Goal: Transaction & Acquisition: Purchase product/service

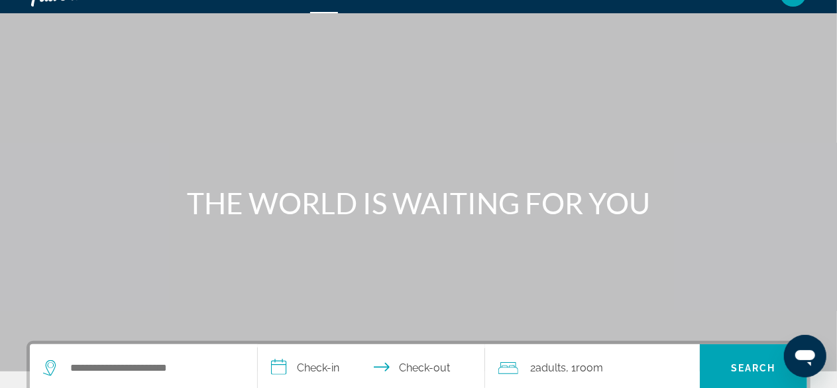
scroll to position [53, 0]
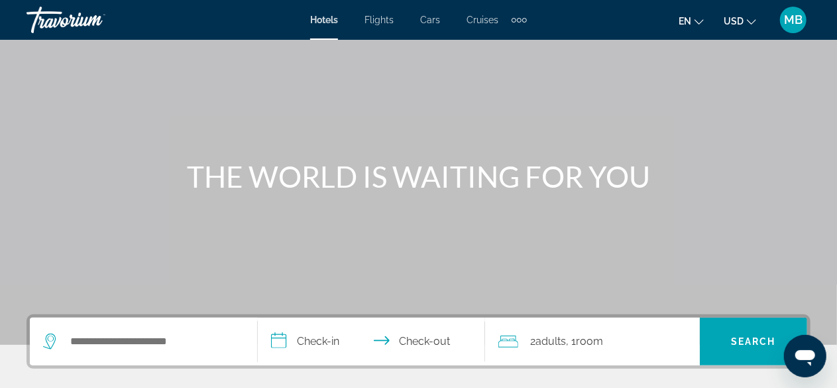
click at [74, 21] on div "Travorium" at bounding box center [93, 20] width 133 height 34
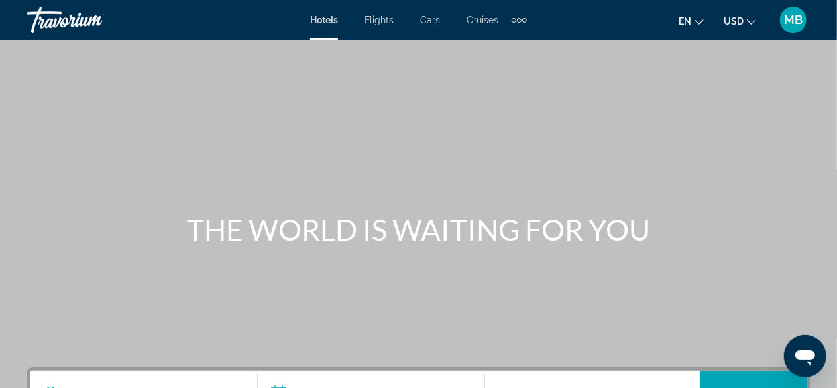
click at [73, 24] on div "Travorium" at bounding box center [93, 20] width 133 height 34
click at [520, 18] on div "Extra navigation items" at bounding box center [519, 20] width 5 height 5
click at [788, 18] on span "MB" at bounding box center [793, 19] width 19 height 13
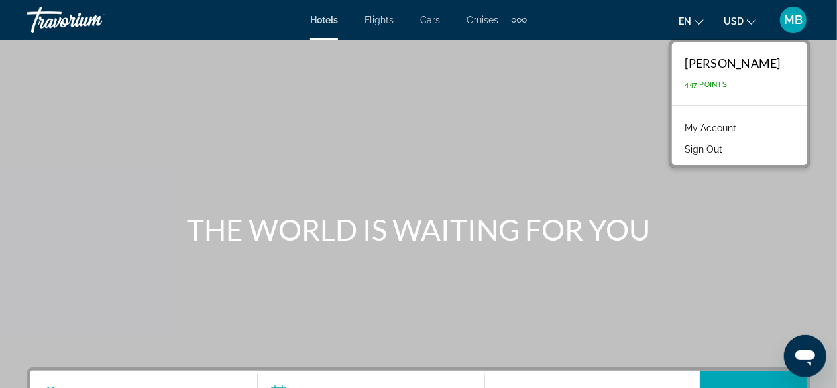
click at [754, 67] on div "[PERSON_NAME]" at bounding box center [733, 63] width 95 height 15
click at [707, 129] on link "My Account" at bounding box center [711, 127] width 65 height 17
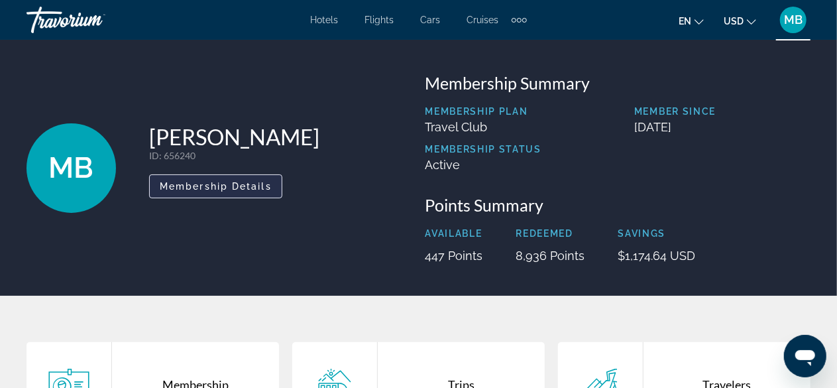
click at [212, 188] on span "Membership Details" at bounding box center [216, 186] width 112 height 11
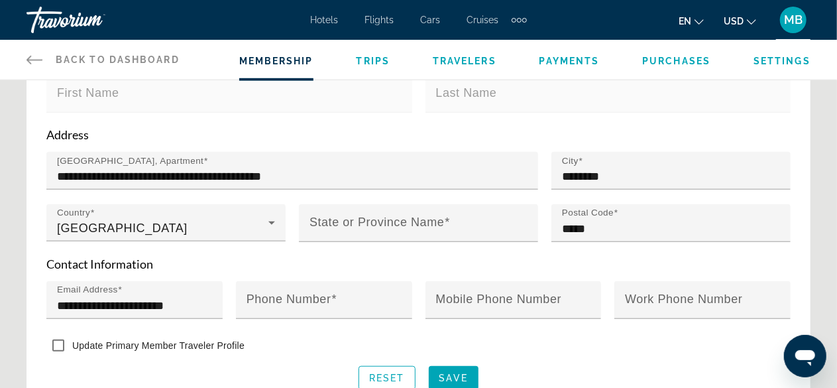
scroll to position [486, 0]
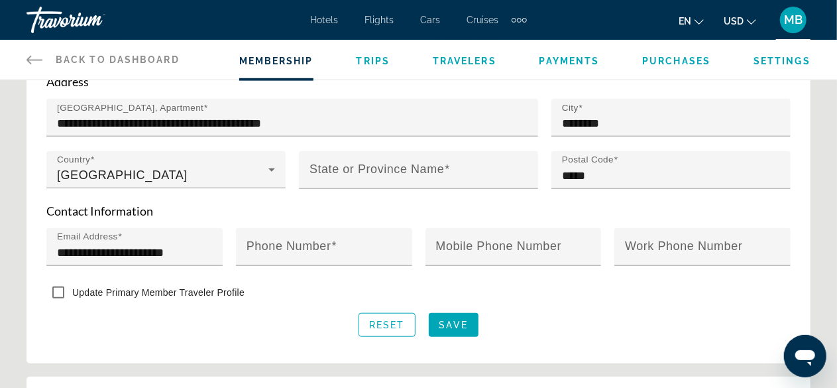
click at [88, 54] on span "Back to Dashboard" at bounding box center [118, 59] width 124 height 11
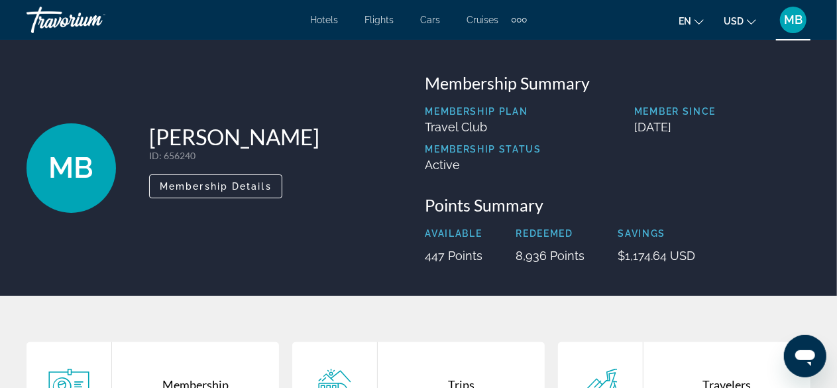
click at [42, 15] on div "Travorium" at bounding box center [93, 20] width 133 height 34
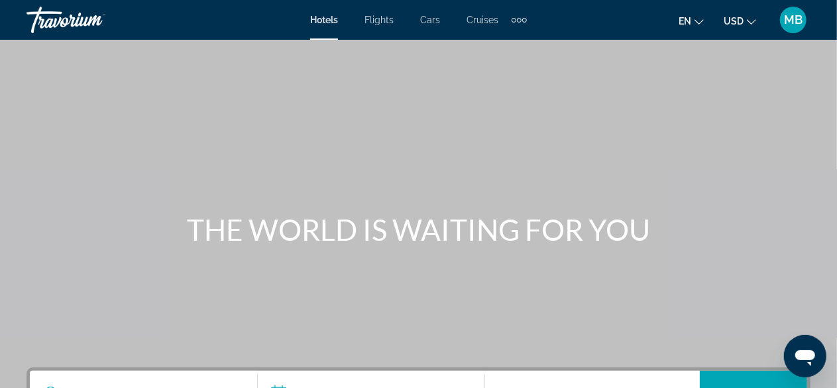
click at [42, 15] on div "Travorium" at bounding box center [93, 20] width 133 height 34
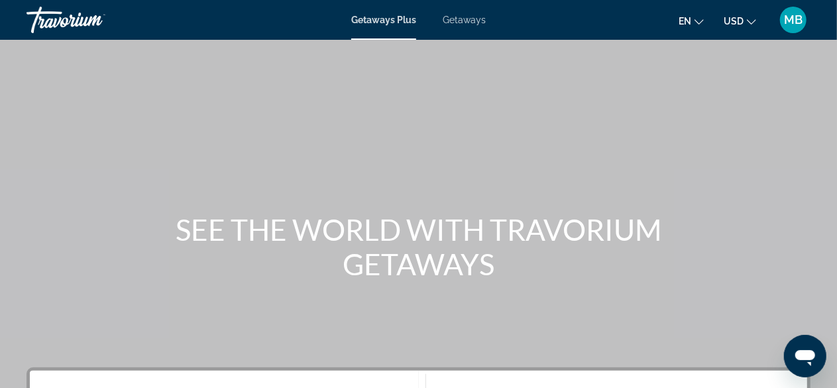
click at [466, 17] on span "Getaways" at bounding box center [464, 20] width 43 height 11
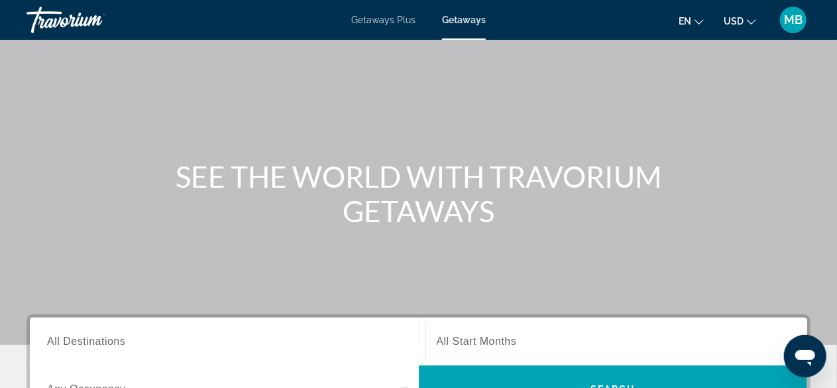
scroll to position [150, 0]
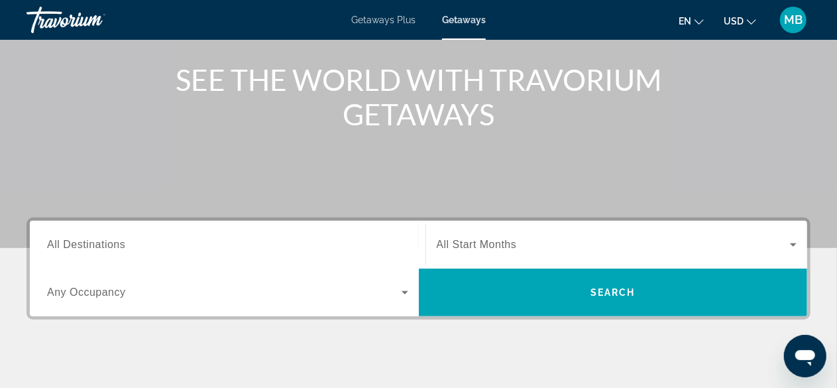
click at [105, 246] on span "All Destinations" at bounding box center [86, 244] width 78 height 11
click at [105, 246] on input "Destination All Destinations" at bounding box center [227, 245] width 361 height 16
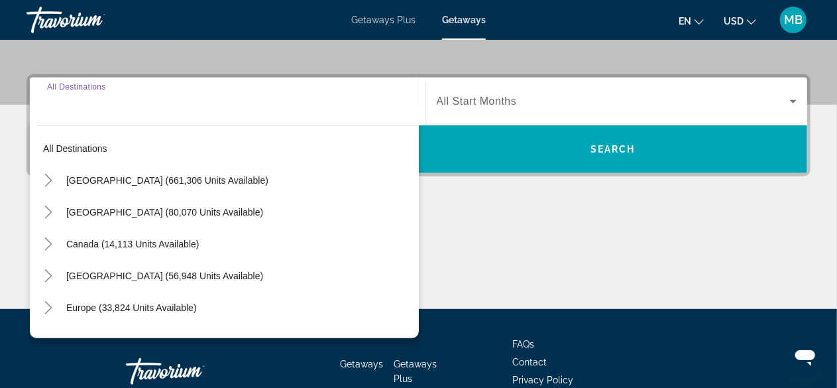
scroll to position [324, 0]
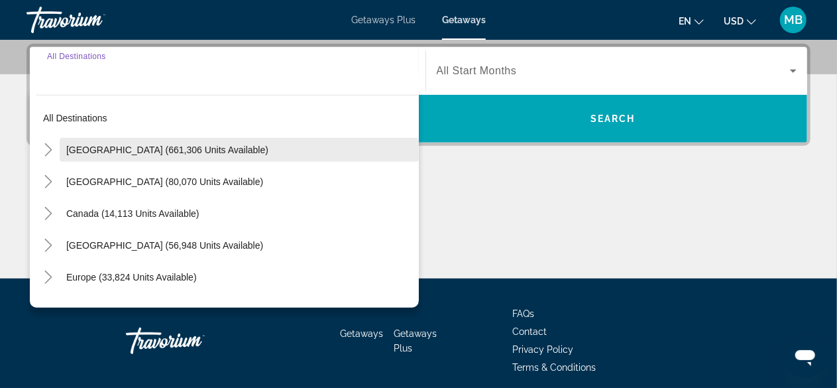
click at [149, 145] on span "United States (661,306 units available)" at bounding box center [167, 150] width 202 height 11
type input "**********"
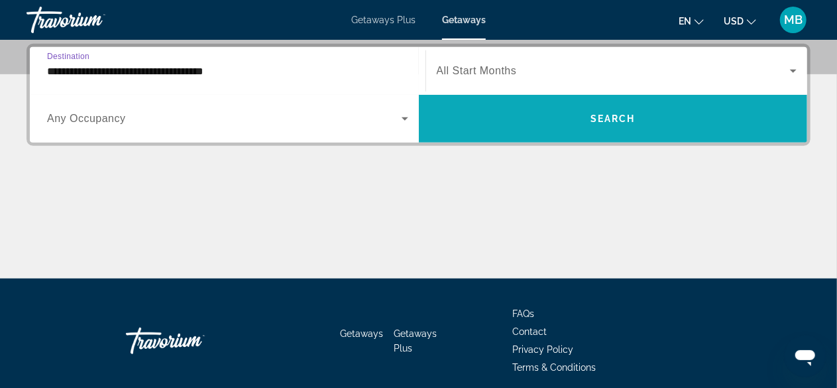
click at [591, 123] on span "Search" at bounding box center [613, 118] width 45 height 11
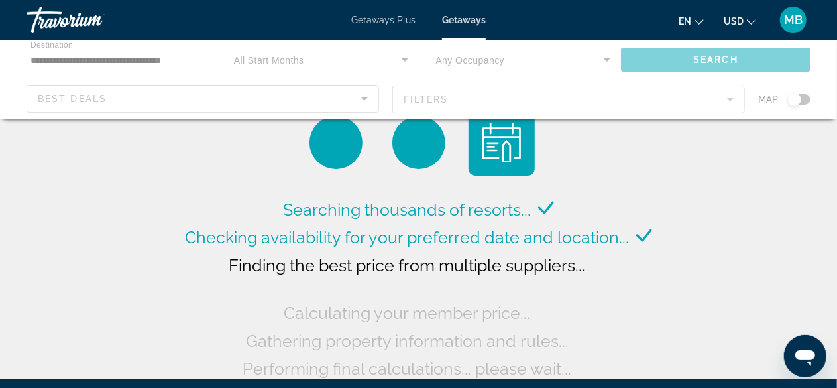
click at [365, 103] on div "Main content" at bounding box center [418, 80] width 837 height 80
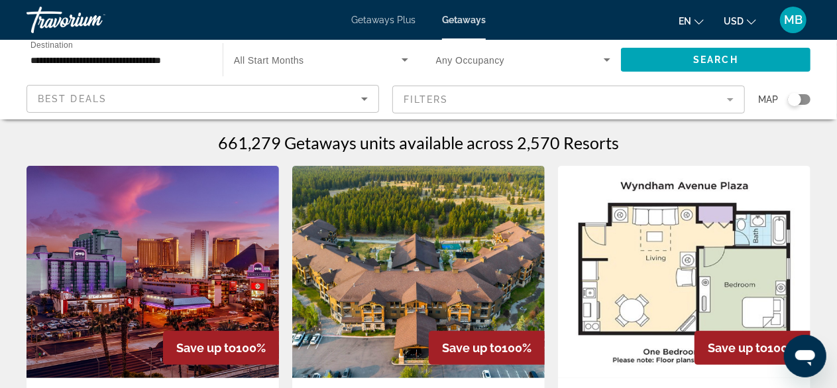
click at [174, 61] on input "**********" at bounding box center [117, 60] width 175 height 16
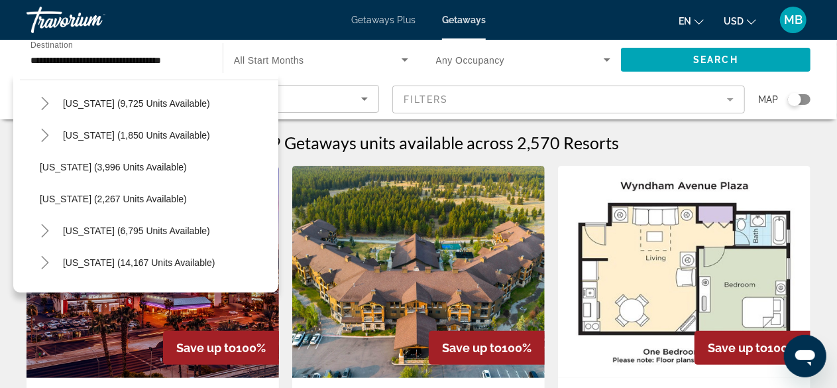
scroll to position [804, 0]
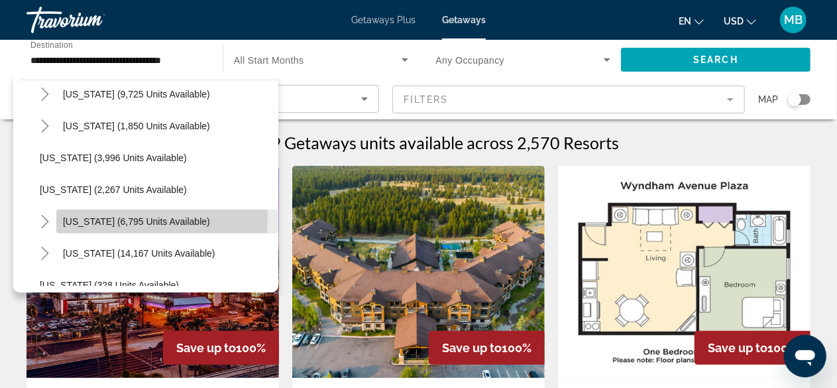
click at [143, 219] on span "New York (6,795 units available)" at bounding box center [136, 221] width 147 height 11
type input "**********"
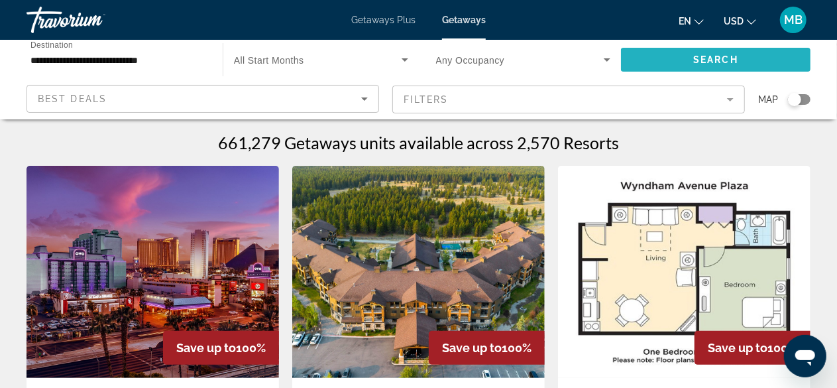
click at [721, 58] on span "Search" at bounding box center [715, 59] width 45 height 11
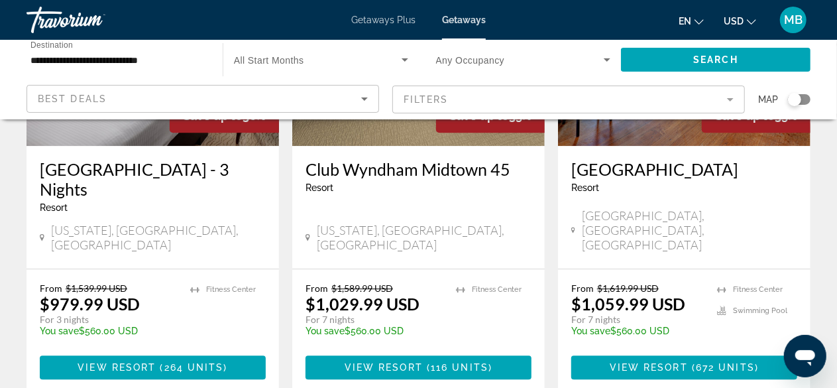
scroll to position [1820, 0]
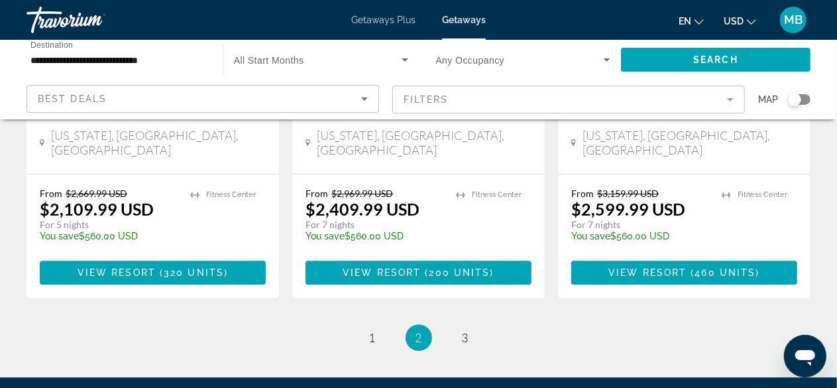
scroll to position [1860, 0]
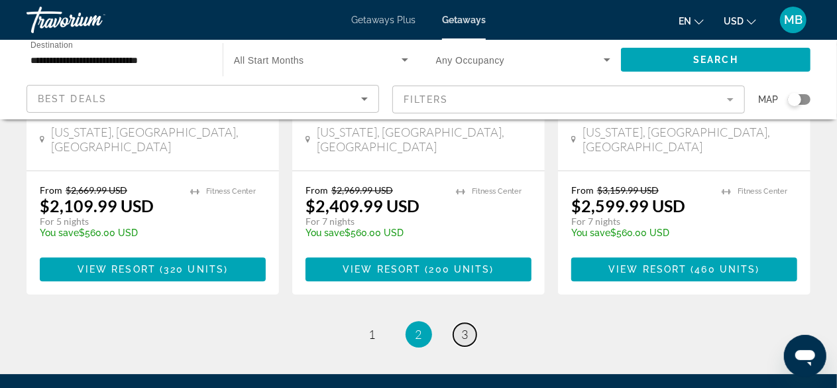
click at [467, 327] on span "3" at bounding box center [465, 334] width 7 height 15
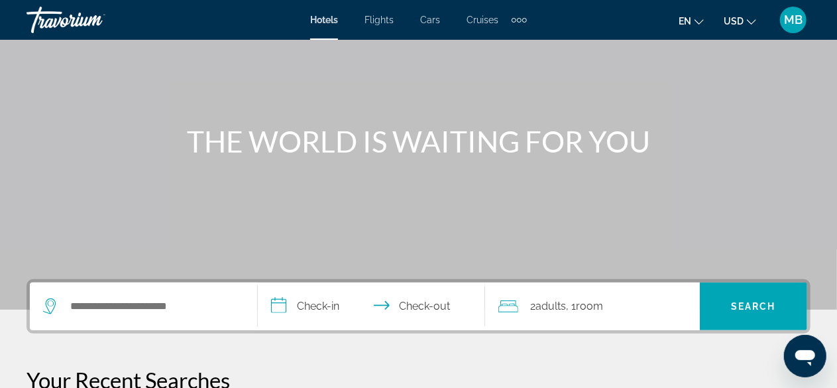
scroll to position [106, 0]
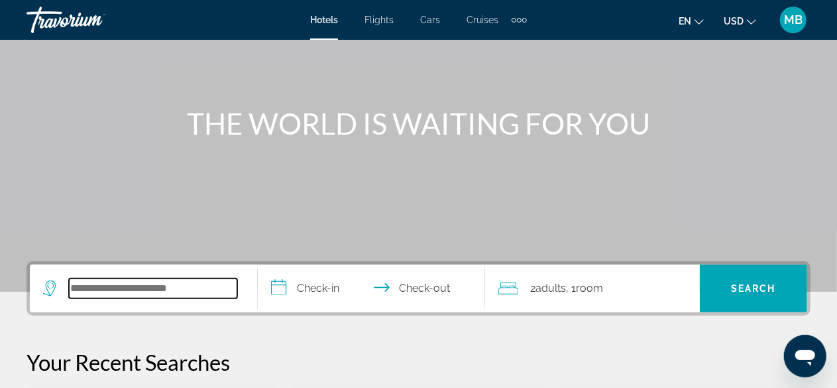
click at [138, 294] on input "Search widget" at bounding box center [153, 288] width 168 height 20
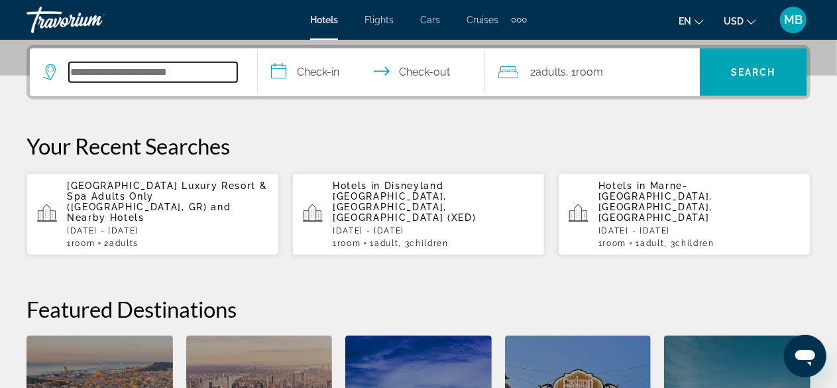
scroll to position [324, 0]
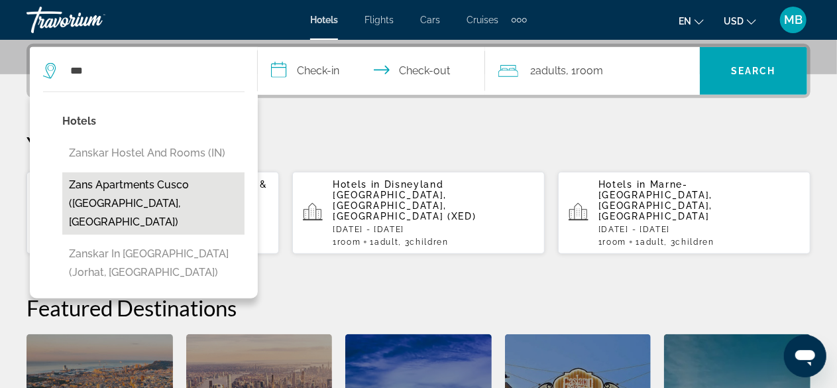
drag, startPoint x: 194, startPoint y: 211, endPoint x: 204, endPoint y: 198, distance: 16.6
click at [204, 198] on button "Zans Apartments Cusco (Cusco, PE)" at bounding box center [153, 203] width 182 height 62
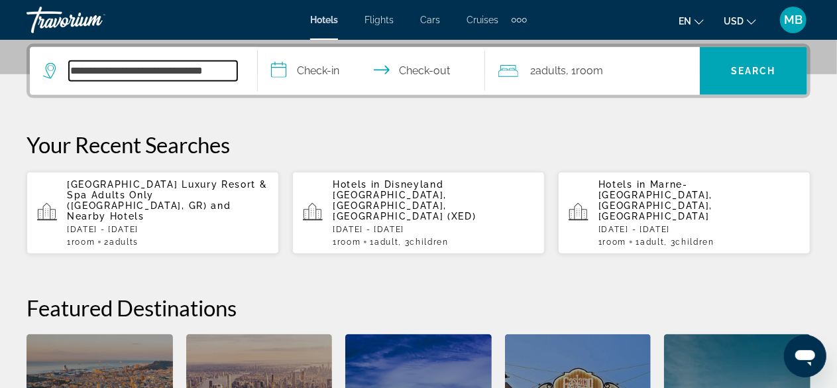
click at [228, 72] on input "**********" at bounding box center [153, 71] width 168 height 20
drag, startPoint x: 232, startPoint y: 72, endPoint x: 13, endPoint y: 95, distance: 220.6
click at [13, 95] on div "**********" at bounding box center [418, 287] width 837 height 487
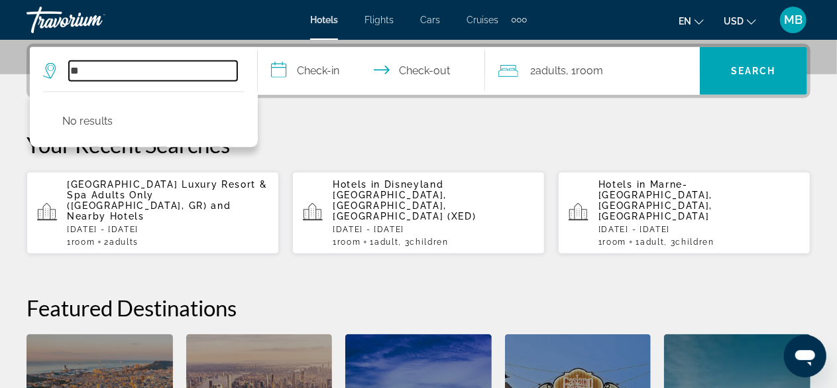
type input "*"
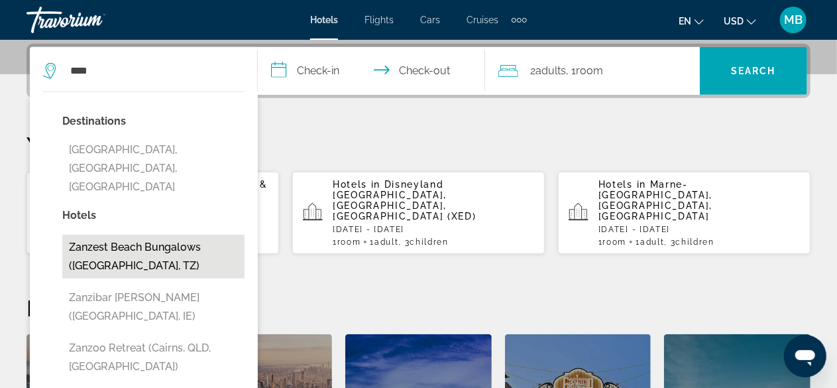
click at [109, 235] on button "Zanzest Beach Bungalows (Zanzibar, TZ)" at bounding box center [153, 257] width 182 height 44
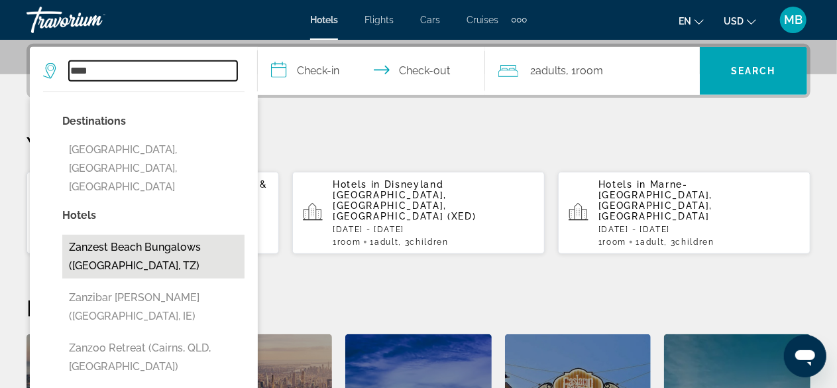
type input "**********"
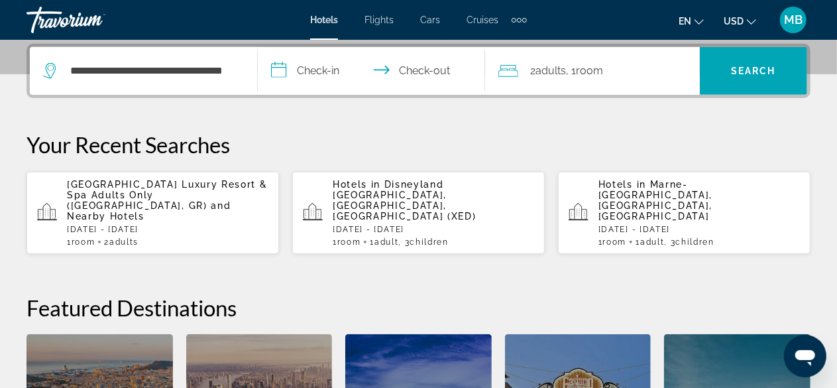
click at [278, 70] on input "**********" at bounding box center [374, 73] width 233 height 52
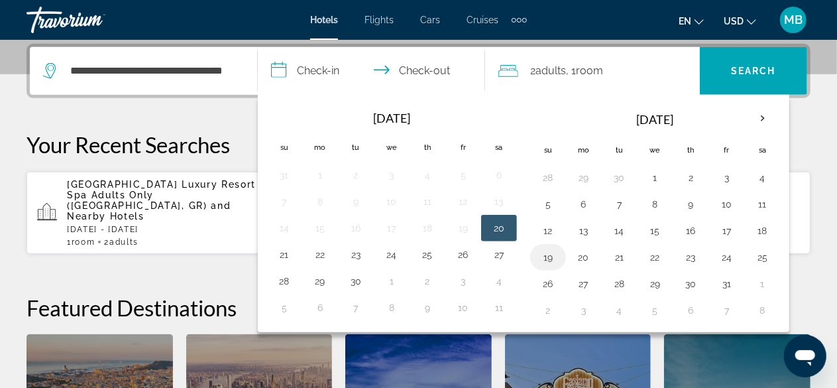
click at [545, 252] on button "19" at bounding box center [548, 257] width 21 height 19
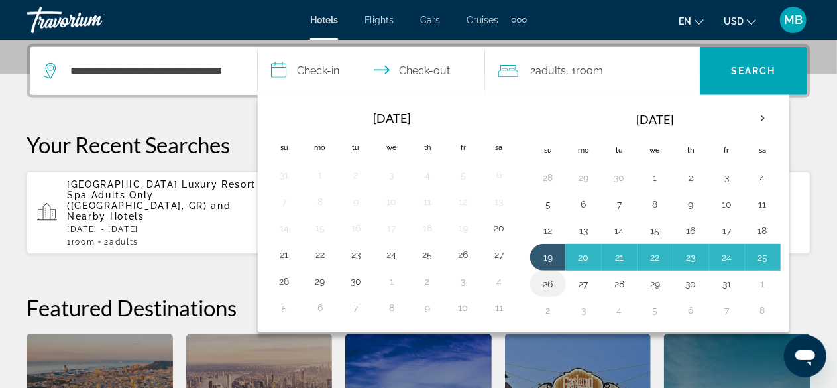
click at [540, 282] on button "26" at bounding box center [548, 283] width 21 height 19
type input "**********"
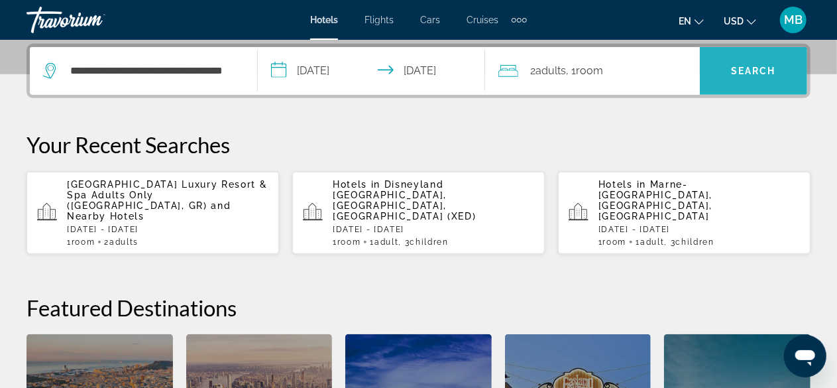
click at [749, 70] on span "Search" at bounding box center [753, 71] width 45 height 11
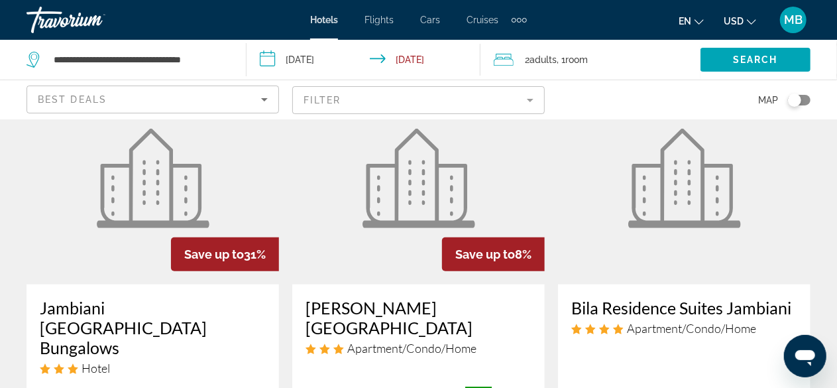
scroll to position [645, 0]
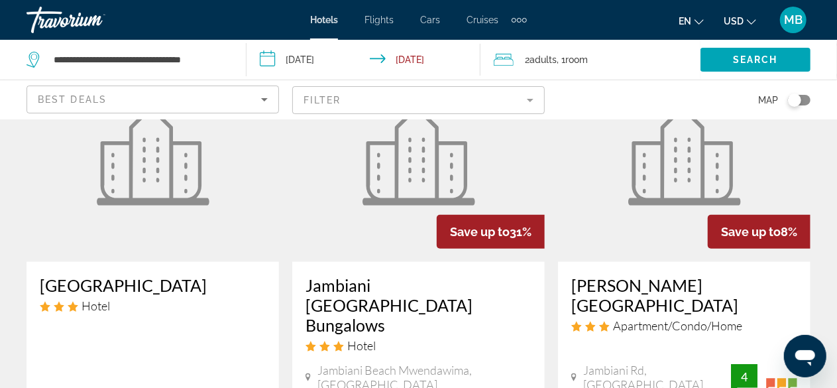
scroll to position [601, 0]
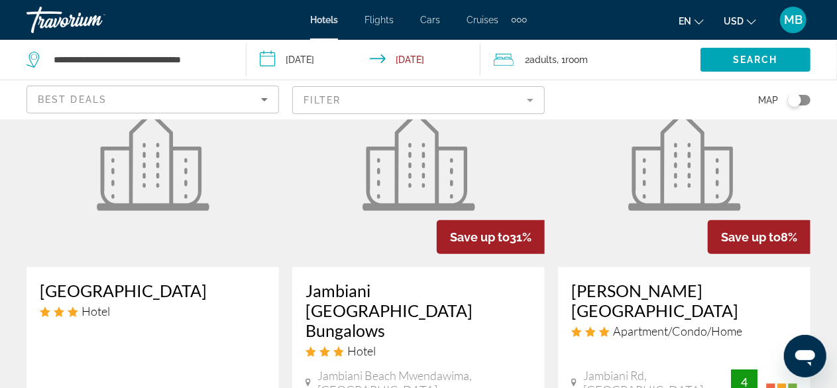
click at [715, 194] on img "Main content" at bounding box center [684, 160] width 113 height 99
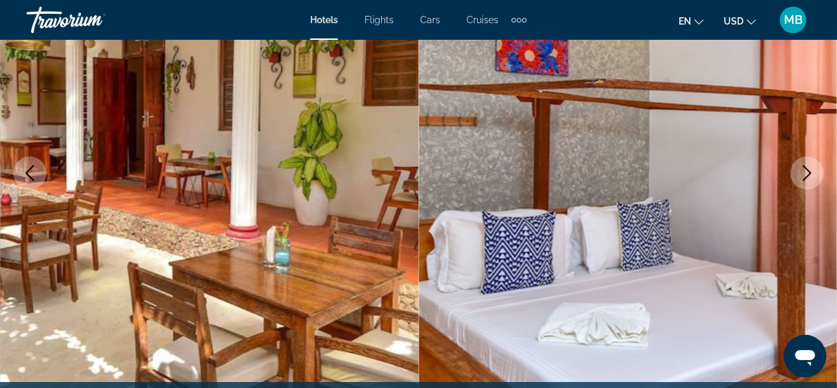
scroll to position [186, 0]
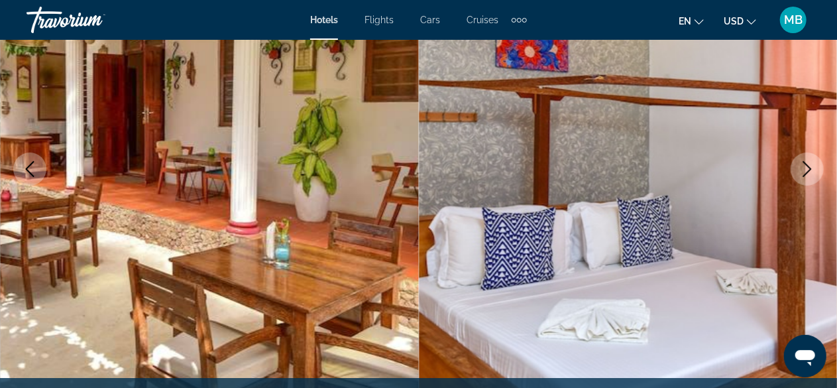
click at [806, 170] on icon "Next image" at bounding box center [808, 169] width 16 height 16
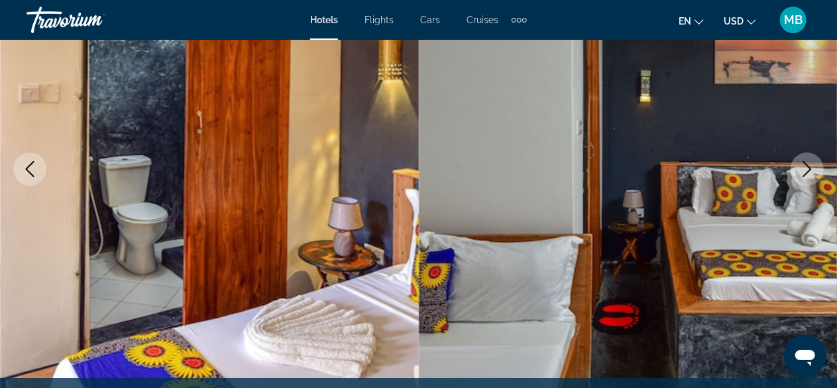
click at [806, 170] on icon "Next image" at bounding box center [808, 169] width 16 height 16
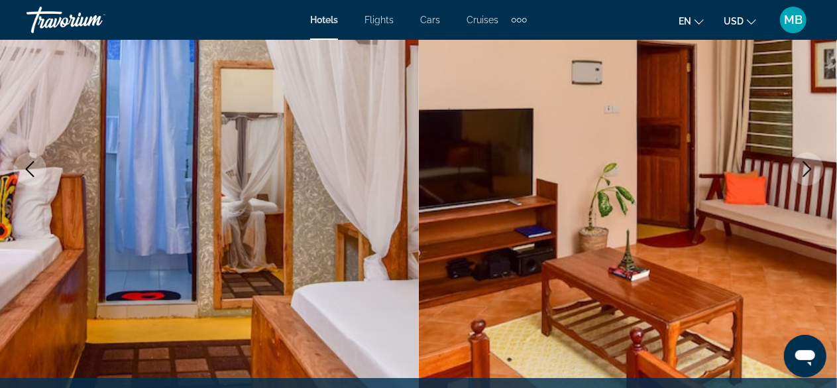
click at [806, 170] on icon "Next image" at bounding box center [808, 169] width 16 height 16
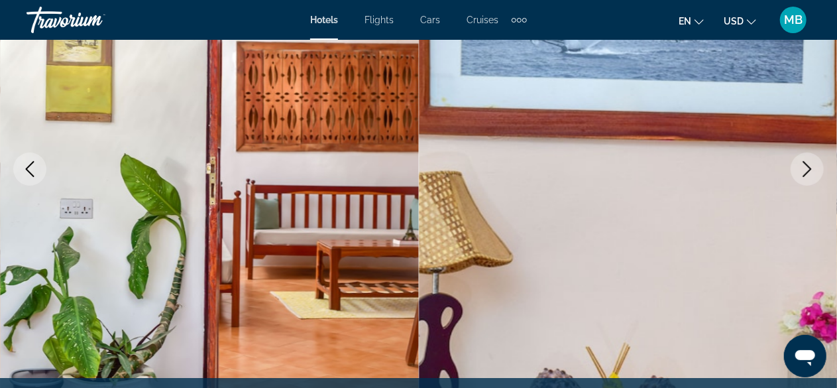
click at [806, 170] on icon "Next image" at bounding box center [808, 169] width 16 height 16
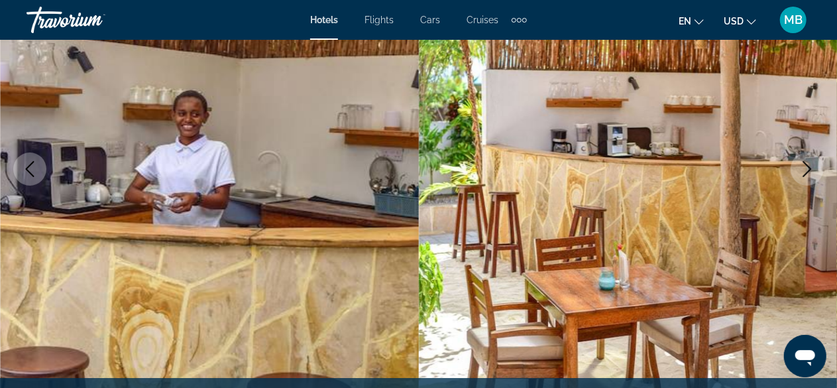
click at [806, 170] on icon "Next image" at bounding box center [808, 169] width 16 height 16
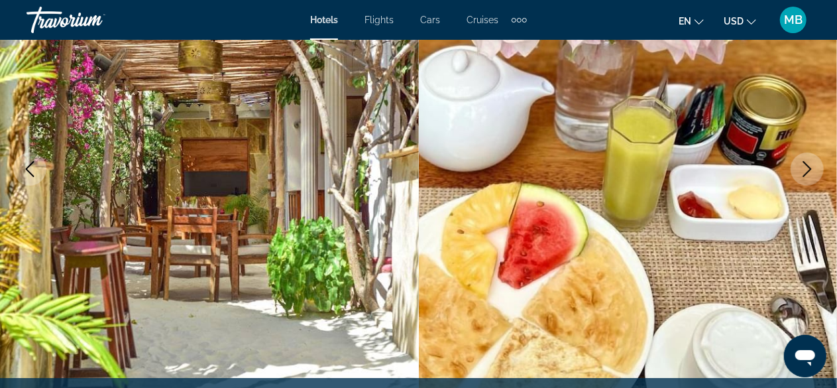
click at [806, 170] on icon "Next image" at bounding box center [808, 169] width 16 height 16
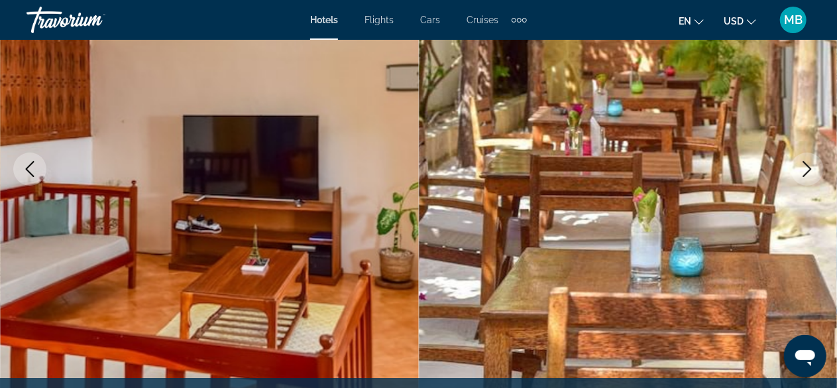
click at [806, 170] on icon "Next image" at bounding box center [808, 169] width 16 height 16
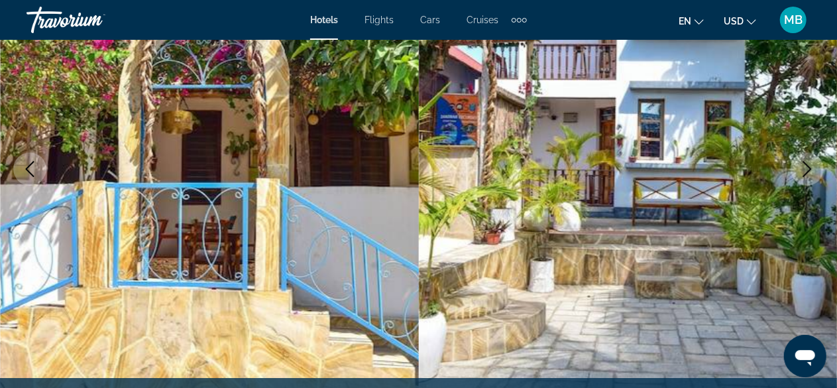
click at [806, 170] on icon "Next image" at bounding box center [808, 169] width 16 height 16
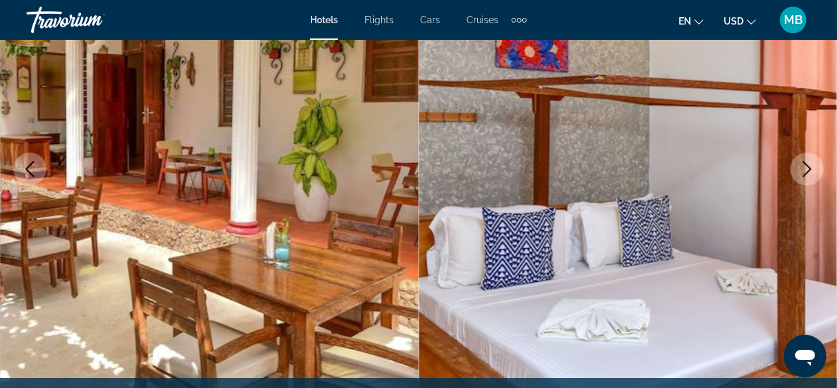
click at [806, 170] on icon "Next image" at bounding box center [808, 169] width 16 height 16
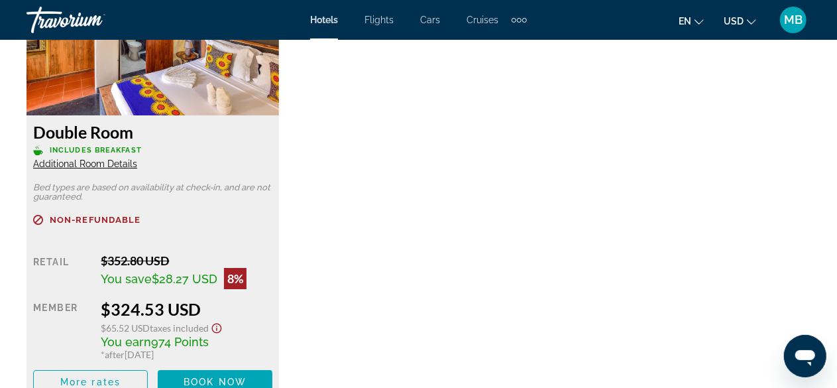
scroll to position [2186, 0]
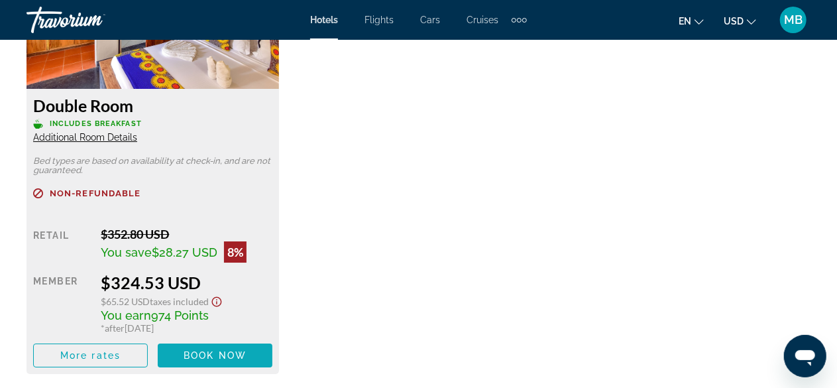
click at [223, 355] on span "Book now" at bounding box center [215, 355] width 63 height 11
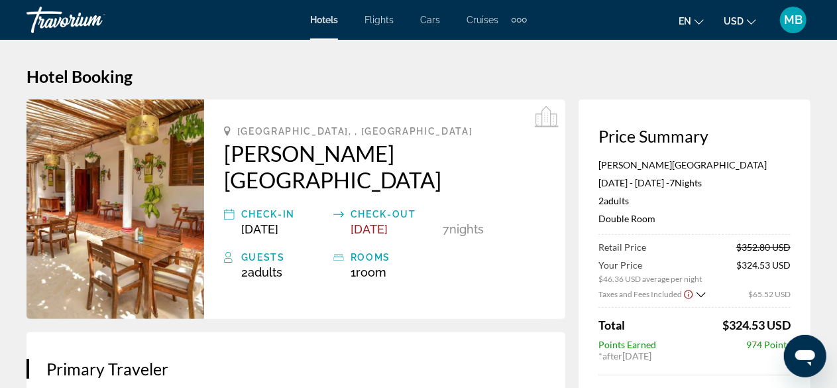
click at [752, 18] on icon "Change currency" at bounding box center [751, 21] width 9 height 9
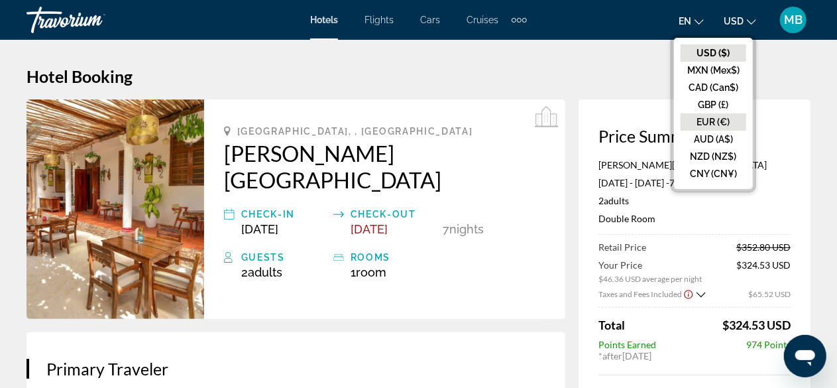
click at [719, 125] on button "EUR (€)" at bounding box center [714, 121] width 66 height 17
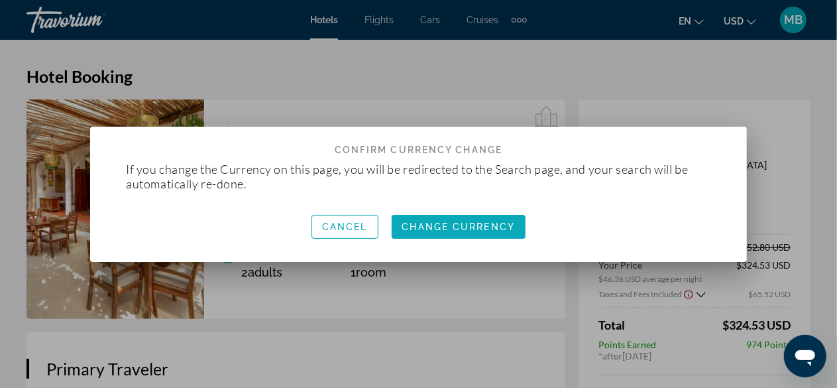
click at [434, 231] on span "button" at bounding box center [459, 227] width 135 height 32
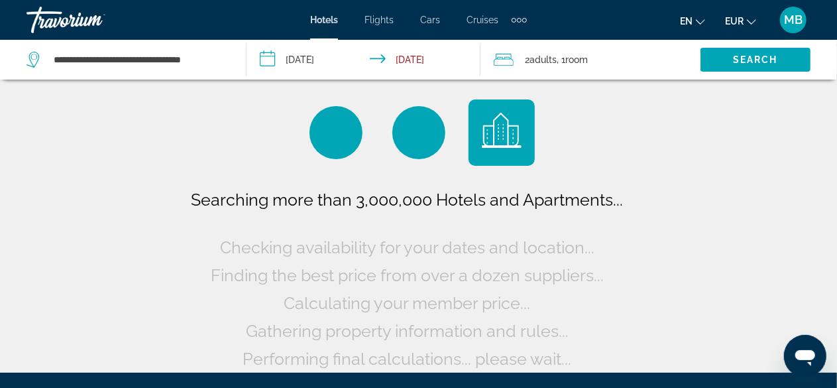
click at [809, 211] on div "Searching more than 3,000,000 Hotels and Apartments... Checking availability fo…" at bounding box center [418, 186] width 837 height 373
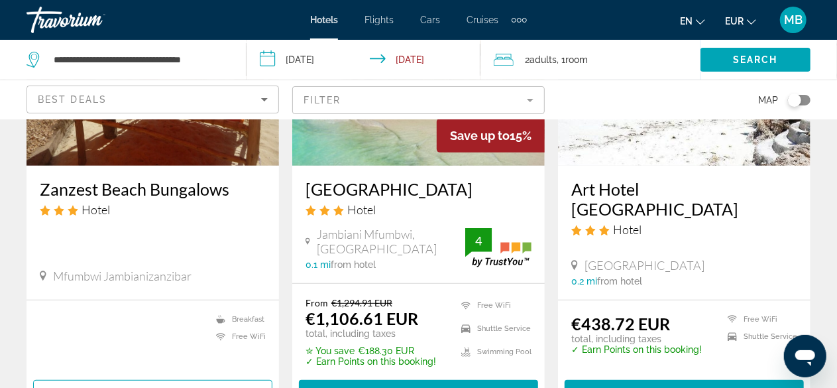
scroll to position [239, 0]
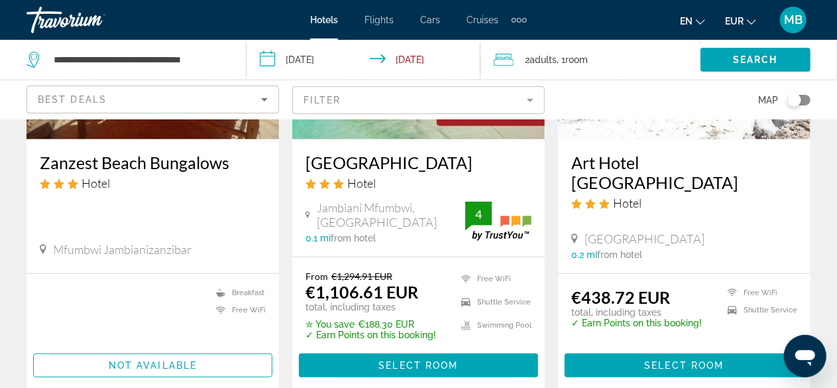
click at [707, 164] on h3 "Art Hotel Zanzibar" at bounding box center [684, 172] width 226 height 40
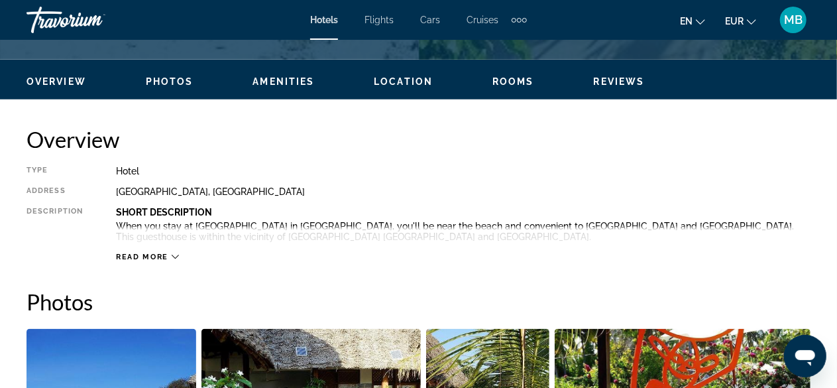
scroll to position [619, 0]
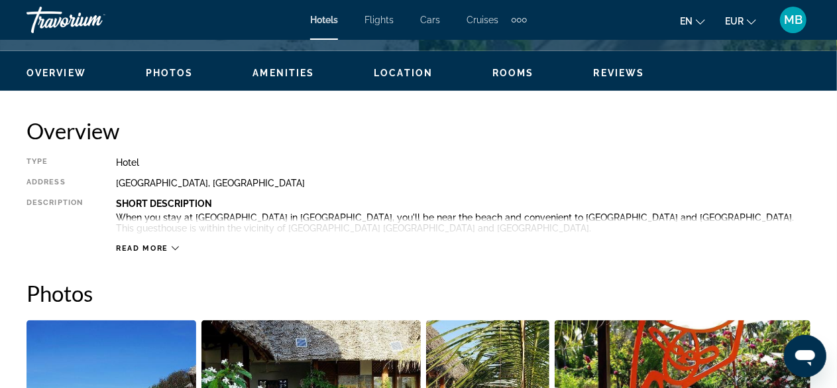
click at [154, 245] on span "Read more" at bounding box center [142, 248] width 52 height 9
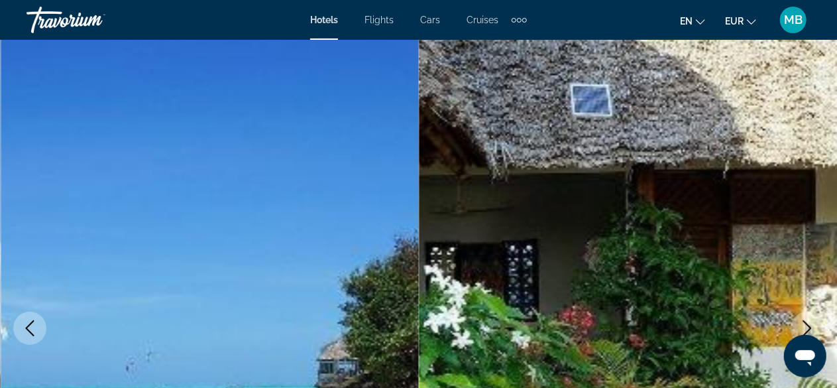
scroll to position [0, 0]
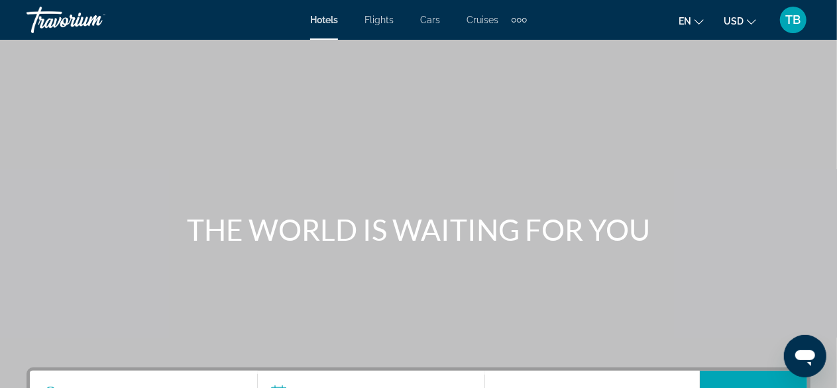
click at [790, 21] on span "TB" at bounding box center [793, 19] width 15 height 13
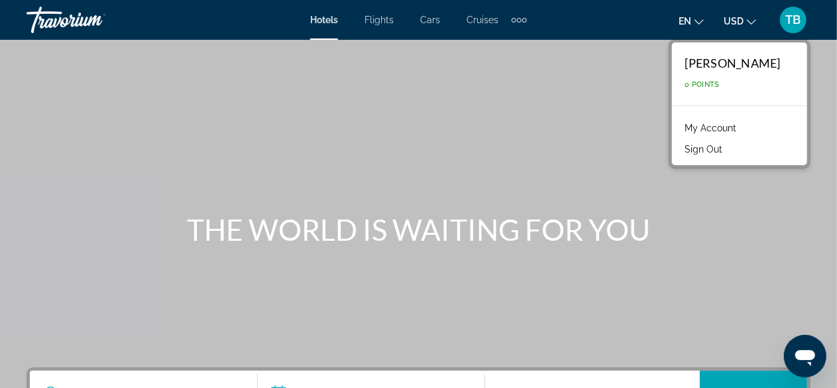
click at [721, 130] on link "My Account" at bounding box center [711, 127] width 65 height 17
